Goal: Find specific page/section: Find specific page/section

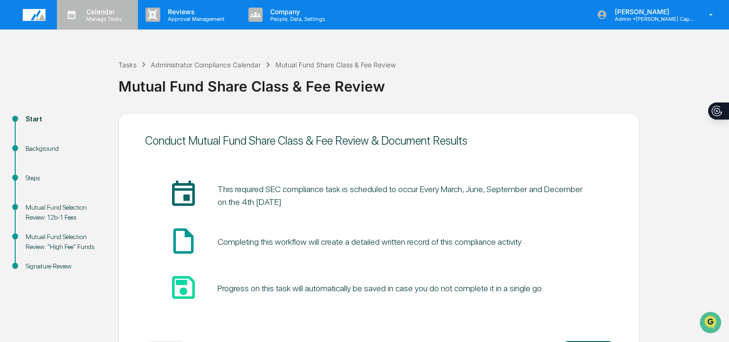
click at [107, 12] on p "Calendar" at bounding box center [103, 12] width 48 height 8
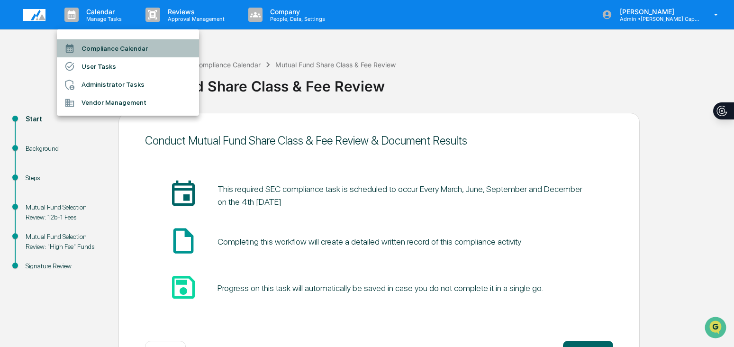
click at [119, 46] on li "Compliance Calendar" at bounding box center [128, 48] width 142 height 18
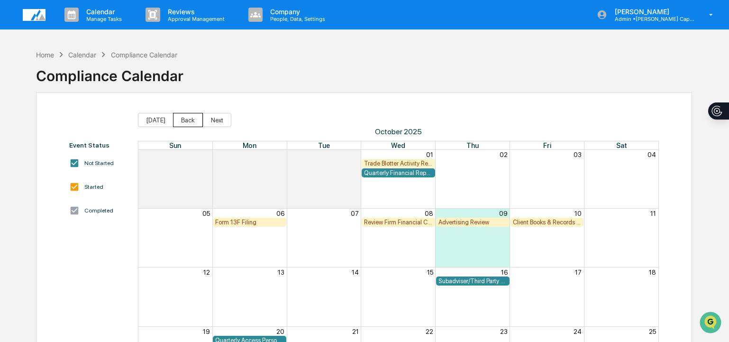
click at [190, 120] on button "Back" at bounding box center [188, 120] width 30 height 14
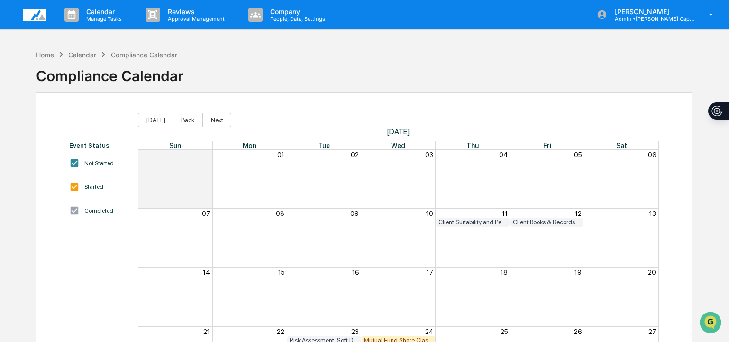
scroll to position [123, 0]
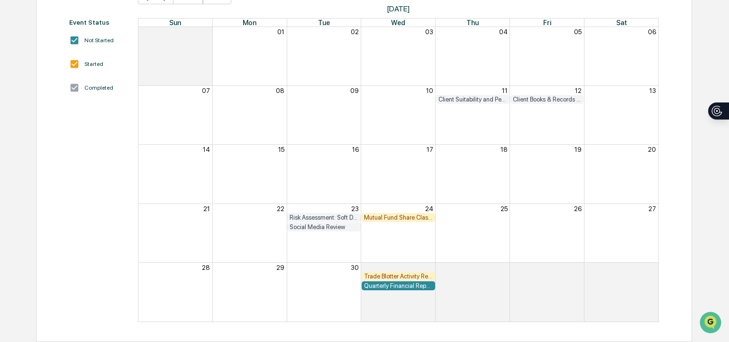
click at [389, 277] on div "Trade Blotter Activity Review" at bounding box center [398, 276] width 69 height 7
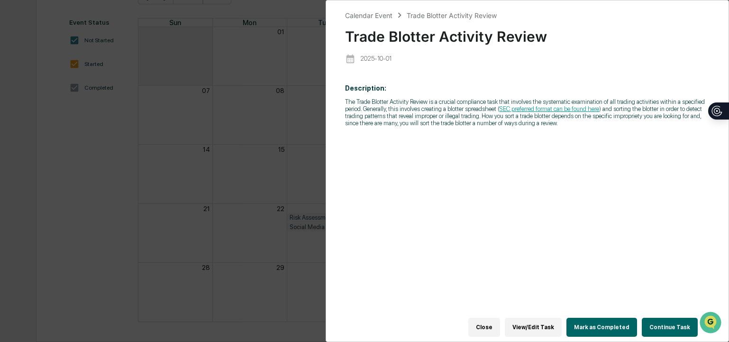
click at [290, 98] on div "Calendar Event Trade Blotter Activity Review Trade Blotter Activity Review [DAT…" at bounding box center [364, 171] width 729 height 342
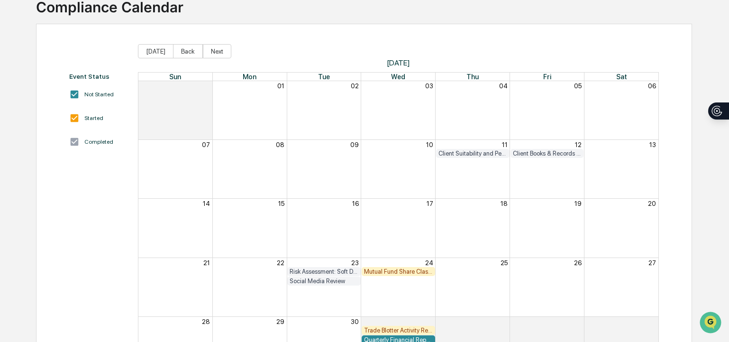
scroll to position [0, 0]
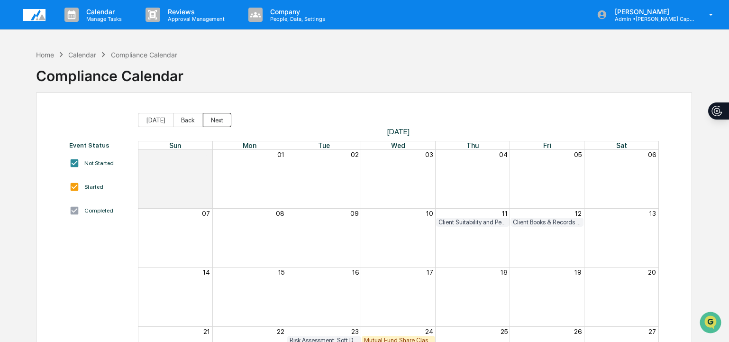
click at [215, 119] on button "Next" at bounding box center [217, 120] width 28 height 14
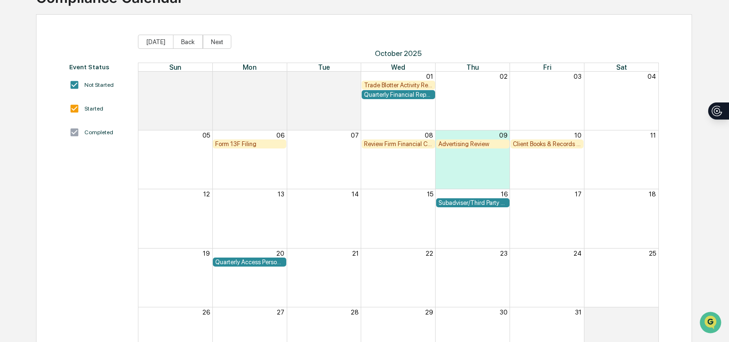
scroll to position [34, 0]
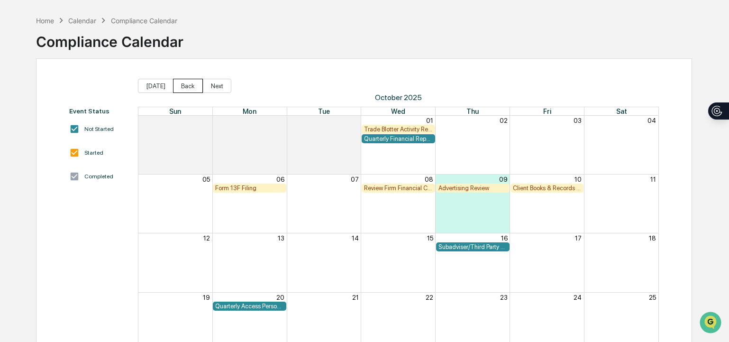
click at [185, 82] on button "Back" at bounding box center [188, 86] width 30 height 14
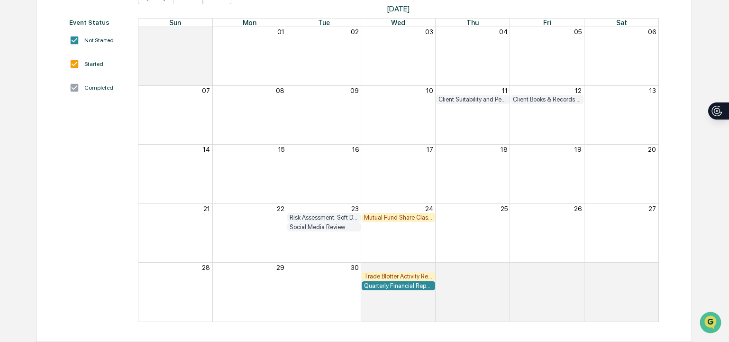
scroll to position [26, 0]
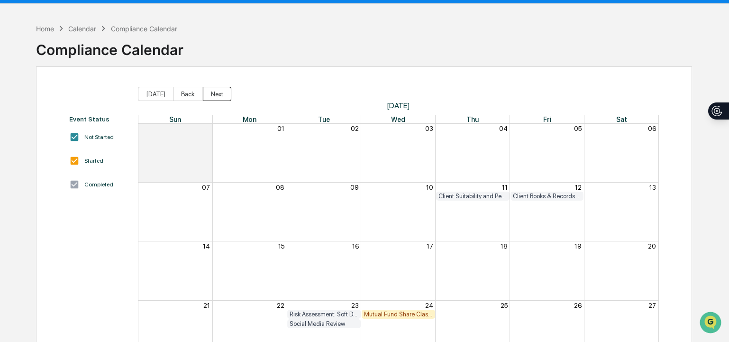
click at [211, 90] on button "Next" at bounding box center [217, 94] width 28 height 14
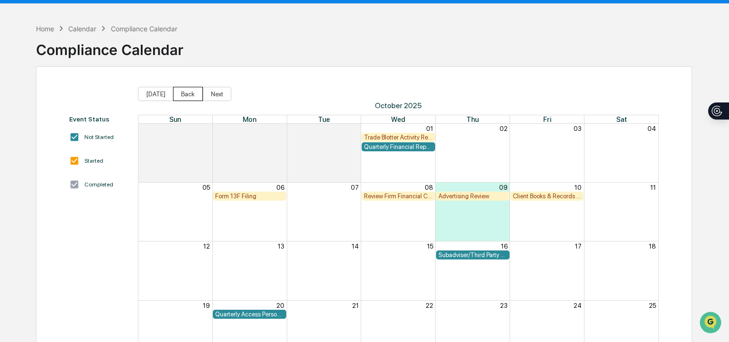
click at [194, 87] on button "Back" at bounding box center [188, 94] width 30 height 14
